Goal: Task Accomplishment & Management: Manage account settings

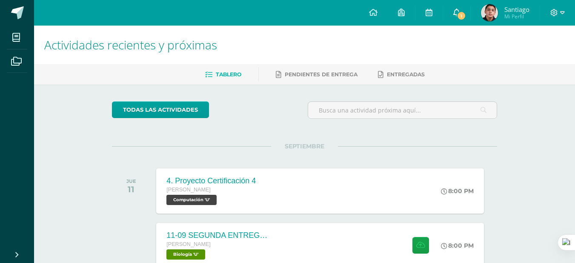
click at [464, 9] on link "1" at bounding box center [456, 13] width 27 height 26
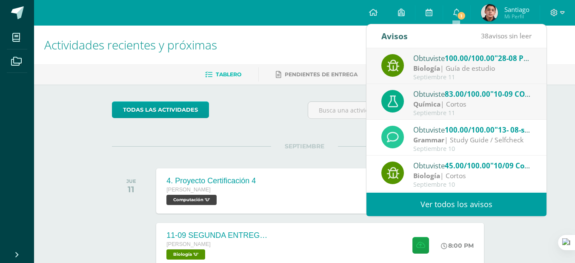
click at [455, 70] on div "Biología | Guía de estudio" at bounding box center [473, 68] width 118 height 10
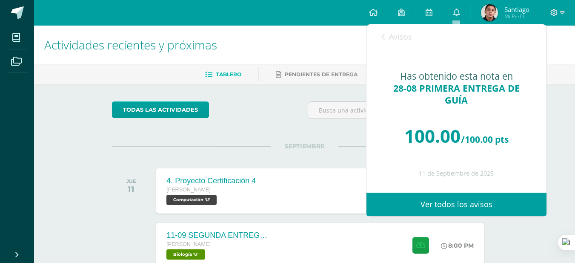
click at [391, 43] on link "Avisos" at bounding box center [397, 36] width 31 height 24
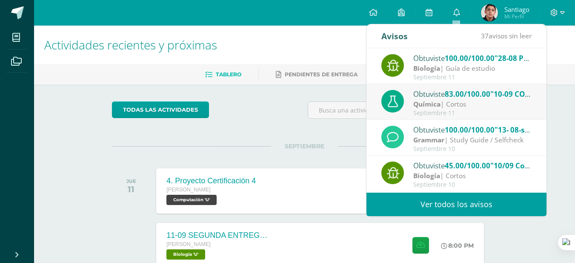
click at [436, 93] on div "Obtuviste 83.00/100.00 "10-09 CORTO No. 2" en Química" at bounding box center [473, 93] width 118 height 11
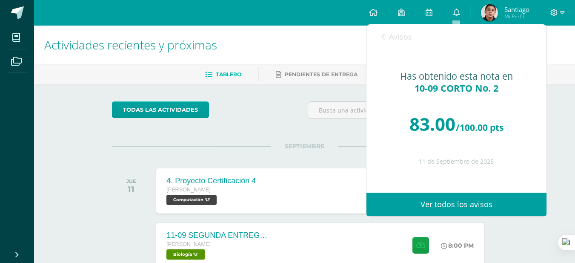
click at [403, 43] on link "Avisos" at bounding box center [397, 36] width 31 height 24
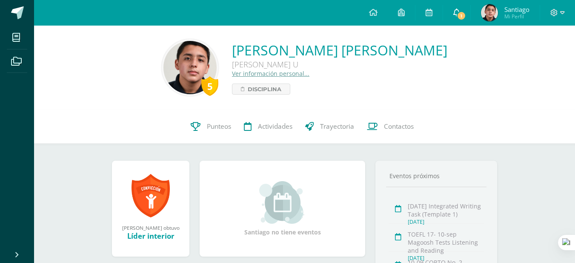
click at [460, 13] on span "1" at bounding box center [461, 15] width 9 height 9
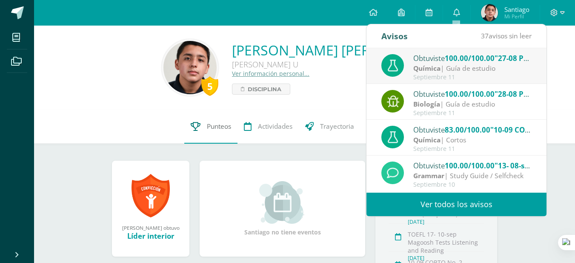
click at [207, 134] on link "Punteos" at bounding box center [210, 126] width 53 height 34
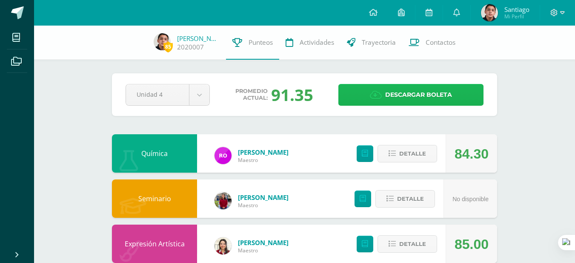
click at [417, 90] on span "Descargar boleta" at bounding box center [419, 94] width 67 height 21
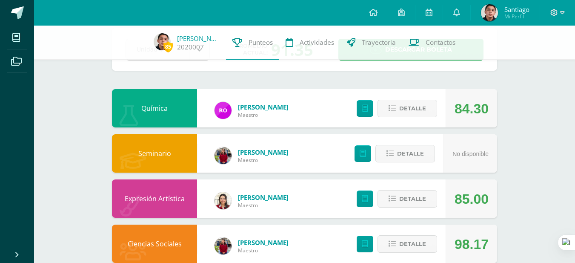
scroll to position [3, 0]
